Goal: Task Accomplishment & Management: Manage account settings

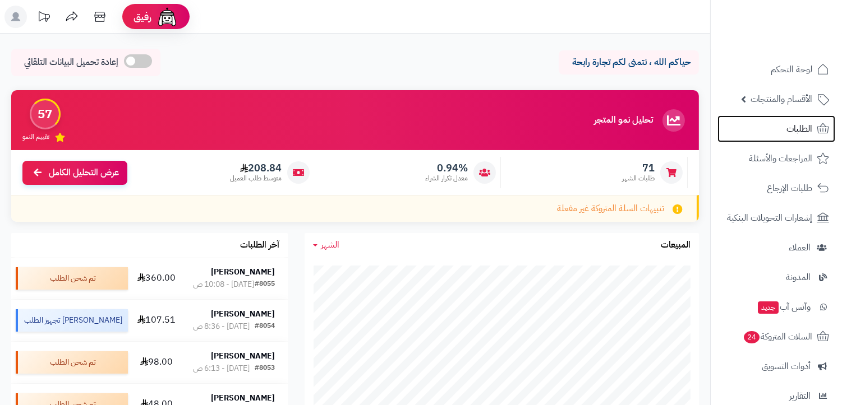
click at [783, 135] on link "الطلبات" at bounding box center [776, 129] width 118 height 27
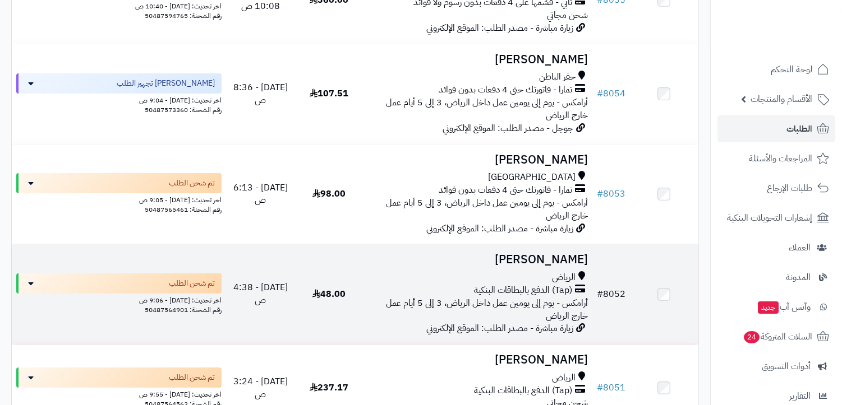
scroll to position [249, 0]
